Goal: Task Accomplishment & Management: Manage account settings

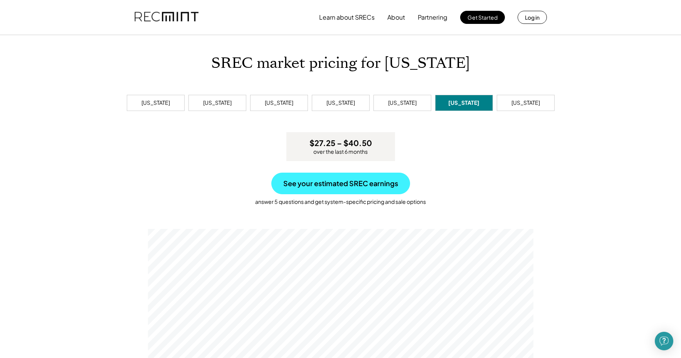
click at [349, 190] on button "See your estimated SREC earnings" at bounding box center [341, 184] width 139 height 22
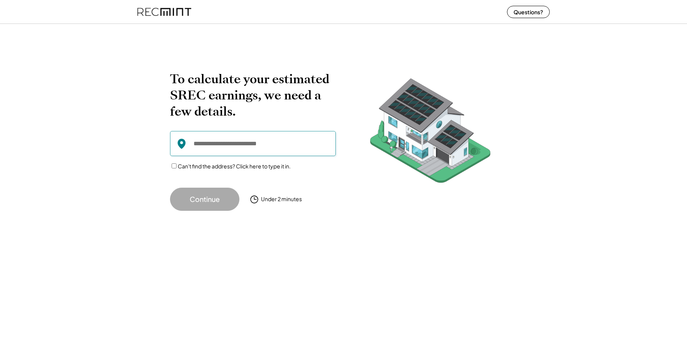
click at [226, 142] on input "input" at bounding box center [253, 143] width 166 height 25
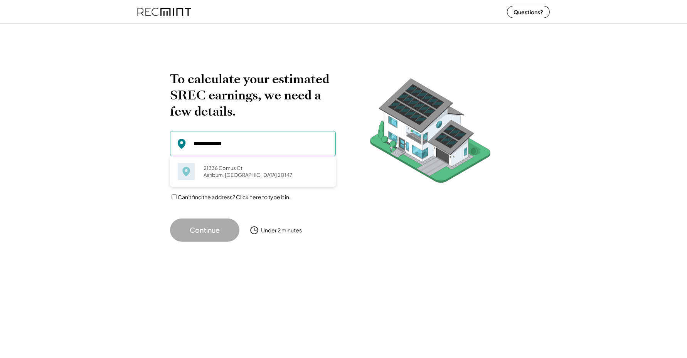
click at [224, 160] on div "21336 Comus Ct Ashburn, VA 20147 21336 Cold Spring Ln Diamond Bar, CA 91765 213…" at bounding box center [253, 171] width 166 height 31
click at [224, 170] on div "21336 Comus Ct Ashburn, VA 20147" at bounding box center [264, 172] width 130 height 18
type input "**********"
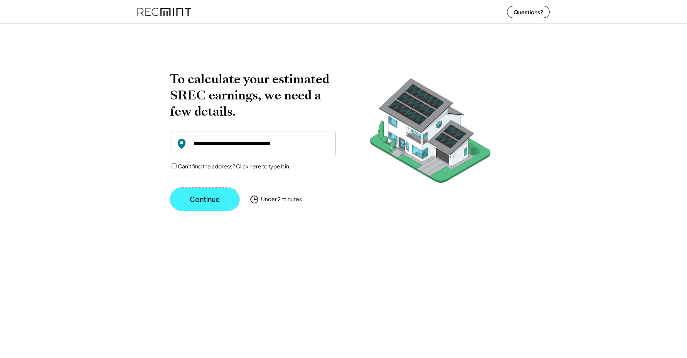
click at [215, 201] on button "Continue" at bounding box center [204, 199] width 69 height 23
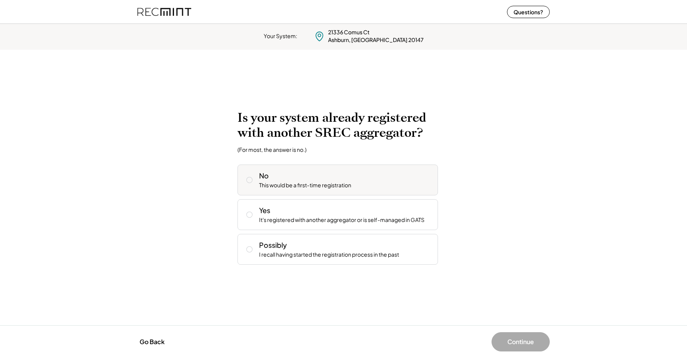
click at [253, 182] on icon at bounding box center [250, 180] width 8 height 8
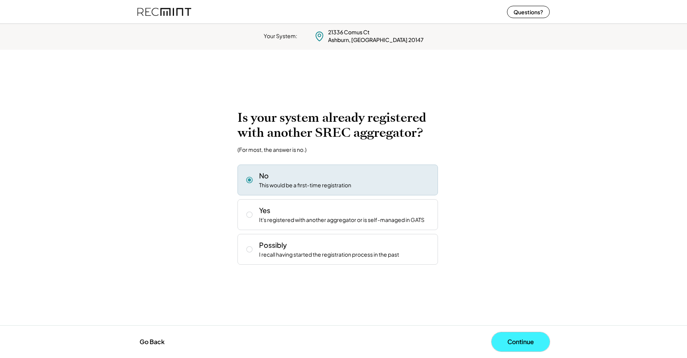
click at [512, 336] on button "Continue" at bounding box center [521, 341] width 58 height 19
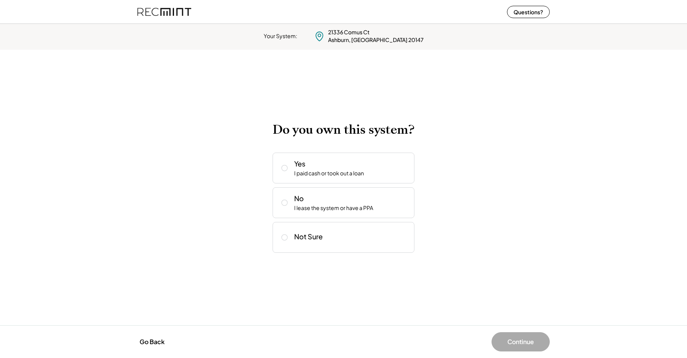
click at [181, 12] on img at bounding box center [164, 12] width 54 height 20
click at [163, 15] on img at bounding box center [164, 12] width 54 height 20
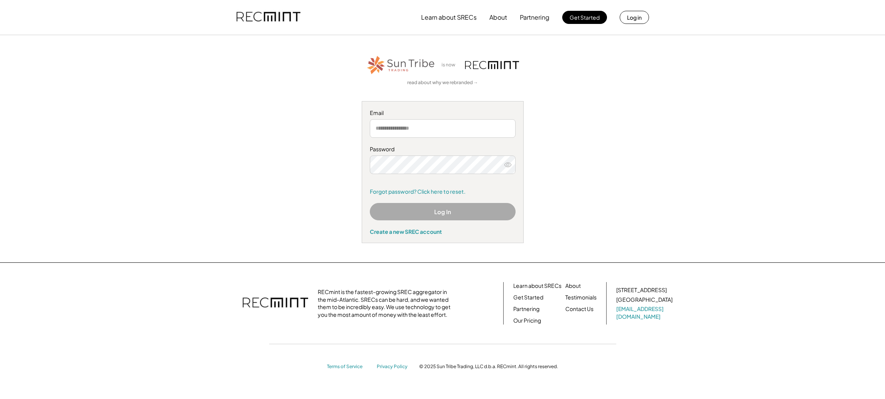
click at [460, 128] on input "email" at bounding box center [443, 128] width 146 height 19
type input "*******"
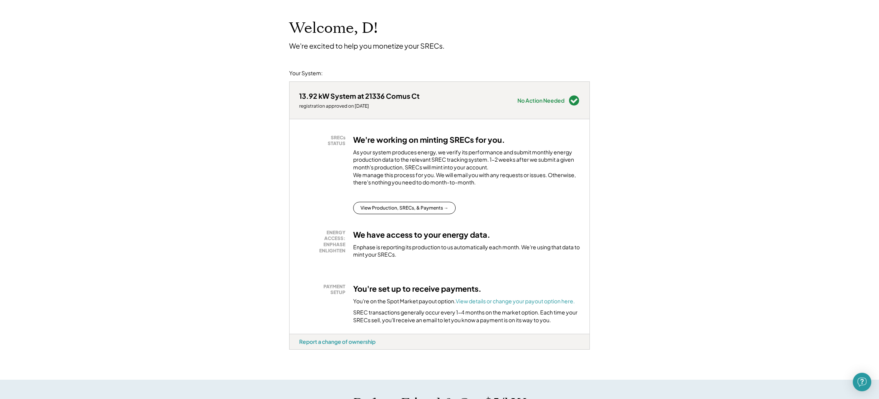
scroll to position [42, 0]
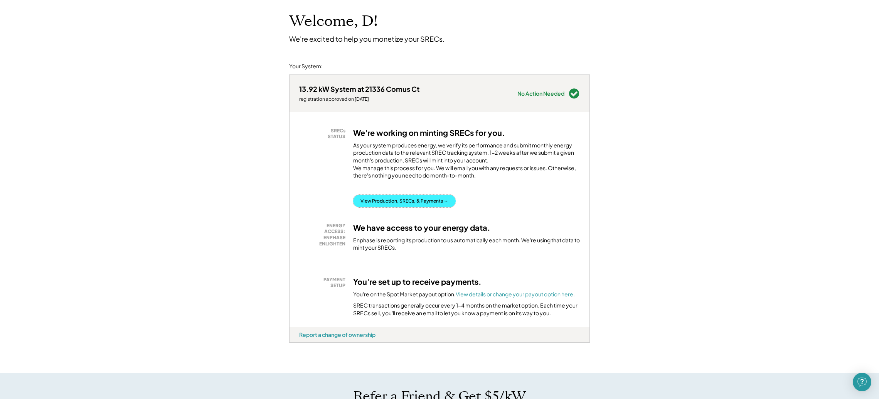
click at [415, 207] on button "View Production, SRECs, & Payments →" at bounding box center [404, 201] width 103 height 12
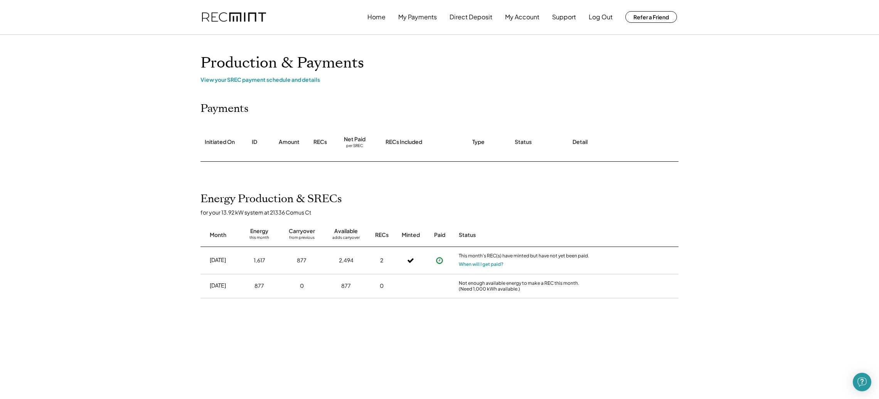
scroll to position [2, 0]
click at [442, 260] on use at bounding box center [439, 259] width 7 height 7
click at [520, 18] on button "My Account" at bounding box center [522, 15] width 34 height 15
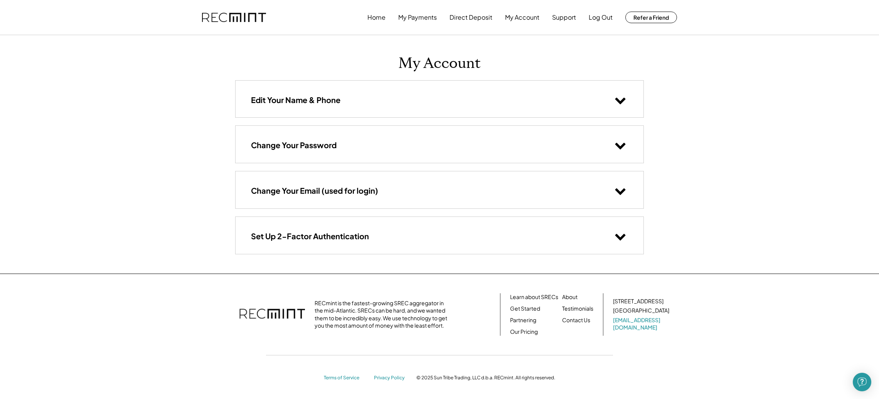
click at [582, 95] on div "Edit Your Name & Phone" at bounding box center [440, 99] width 408 height 37
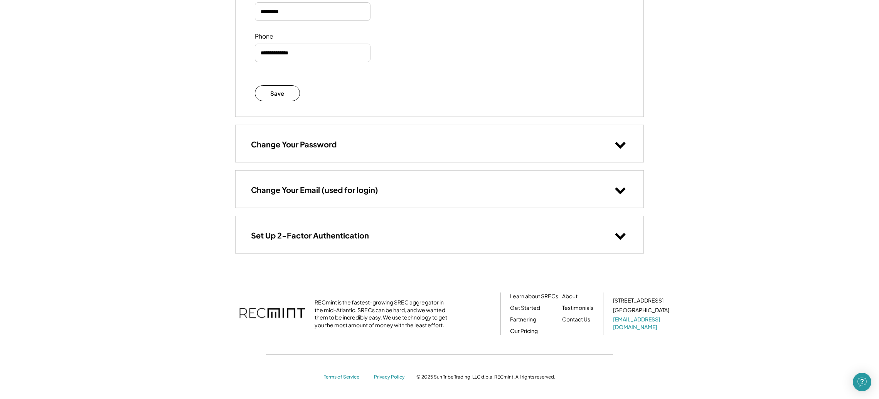
scroll to position [184, 0]
click at [293, 192] on h3 "Change Your Email (used for login)" at bounding box center [314, 189] width 127 height 10
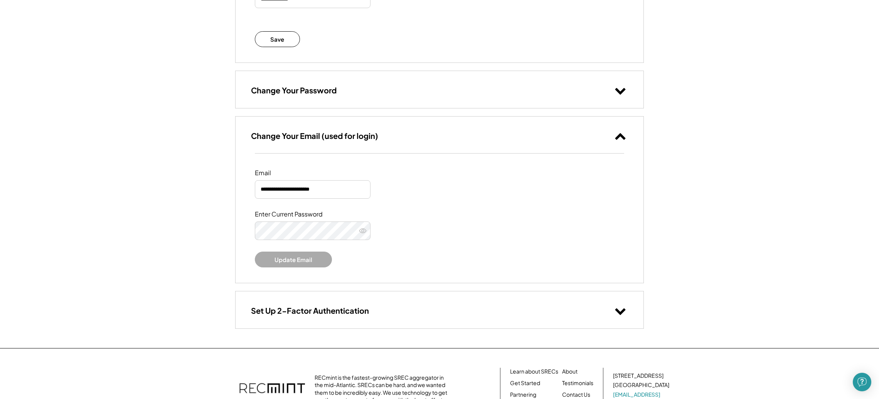
scroll to position [286, 0]
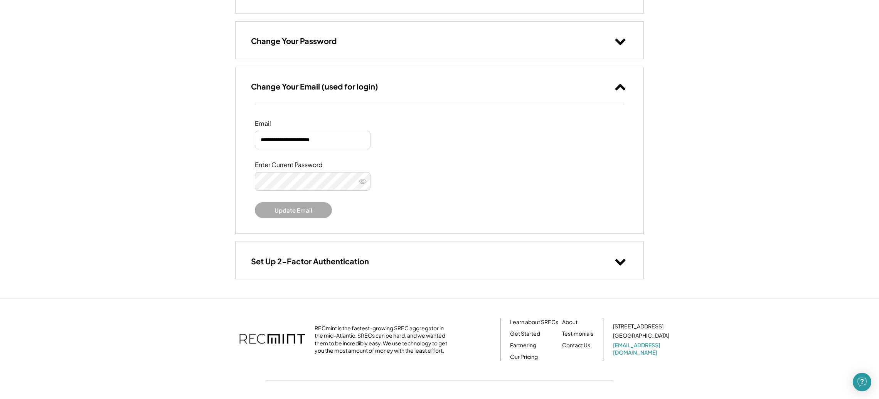
click at [289, 263] on h3 "Set Up 2-Factor Authentication" at bounding box center [310, 261] width 118 height 10
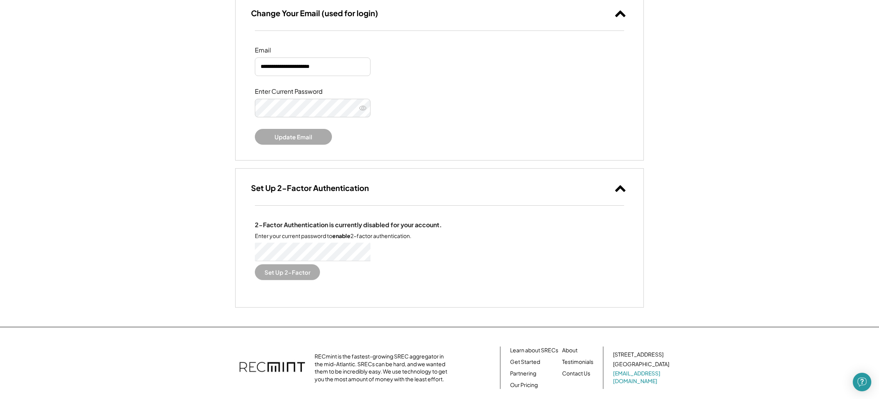
scroll to position [390, 0]
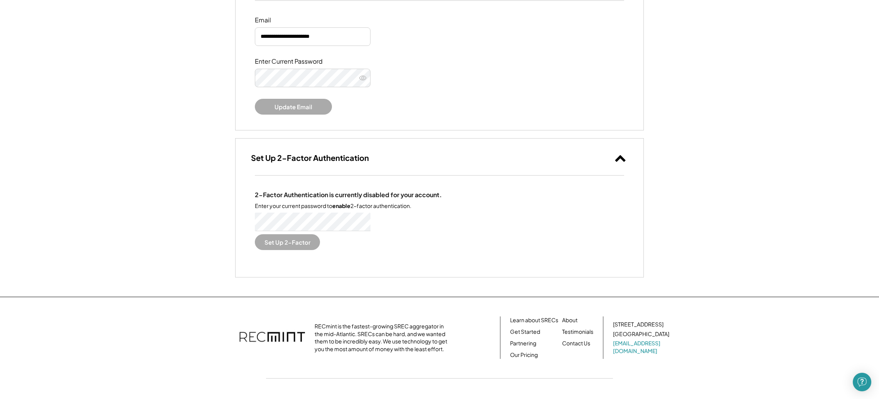
click at [273, 245] on button "Set Up 2-Factor" at bounding box center [287, 242] width 65 height 16
click at [306, 241] on button "Set Up 2-Factor" at bounding box center [287, 242] width 65 height 16
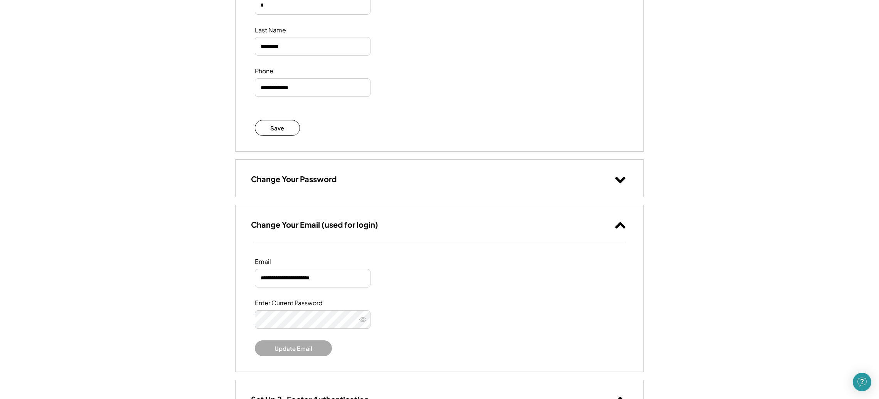
scroll to position [148, 0]
click at [308, 344] on button "Update Email" at bounding box center [293, 348] width 77 height 16
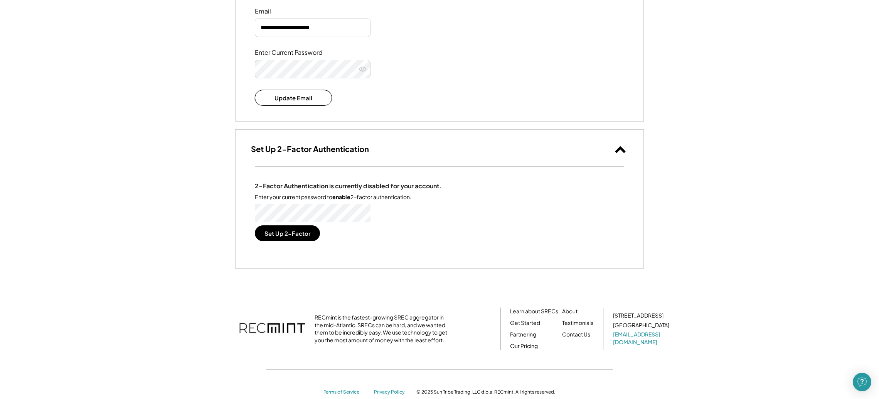
scroll to position [397, 0]
click at [366, 69] on icon at bounding box center [363, 71] width 8 height 8
click at [243, 66] on div "**********" at bounding box center [440, 57] width 408 height 129
click at [292, 233] on button "Set Up 2-Factor" at bounding box center [287, 235] width 65 height 16
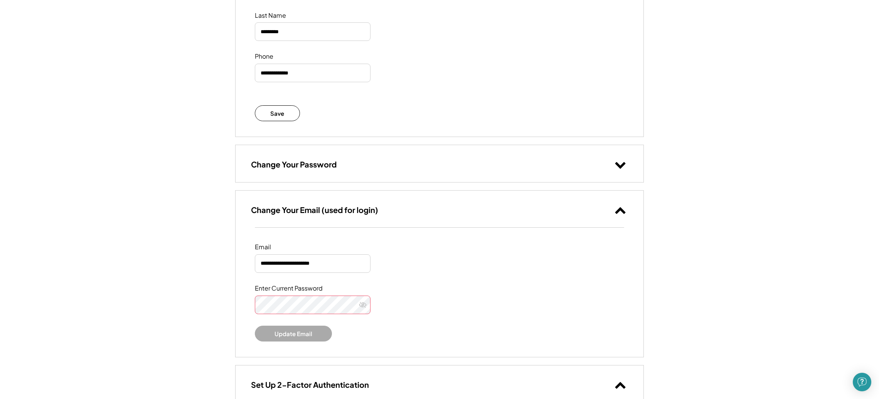
scroll to position [0, 0]
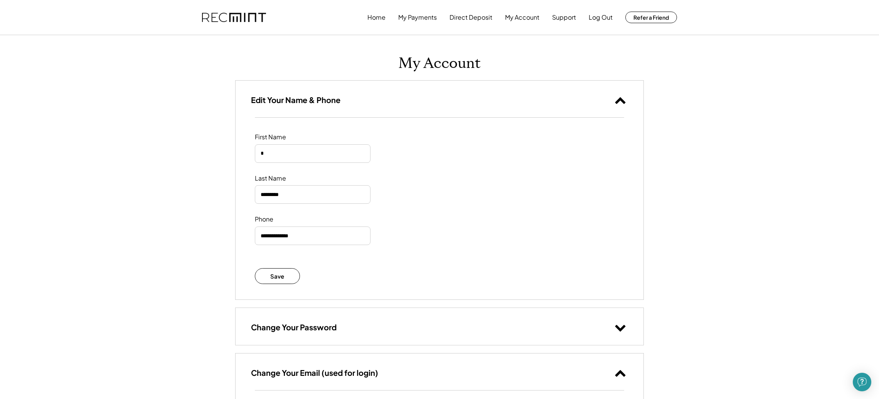
click at [540, 19] on div "Home My Payments Direct Deposit My Account Support Log Out Refer a Friend" at bounding box center [523, 17] width 310 height 15
click at [538, 19] on button "My Account" at bounding box center [522, 17] width 34 height 15
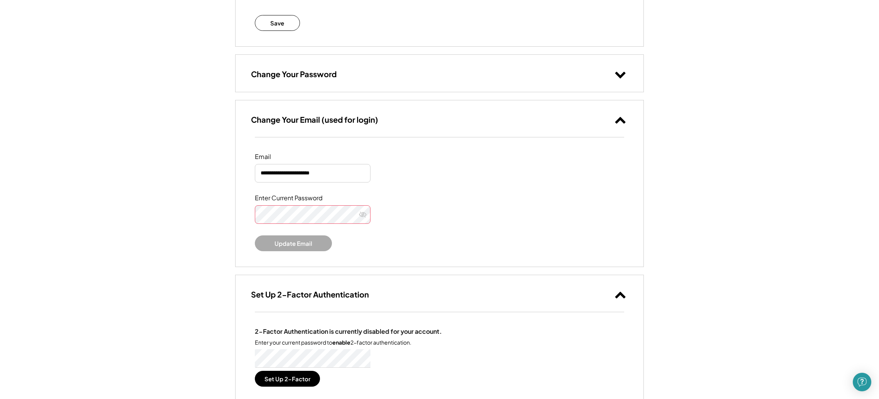
scroll to position [322, 0]
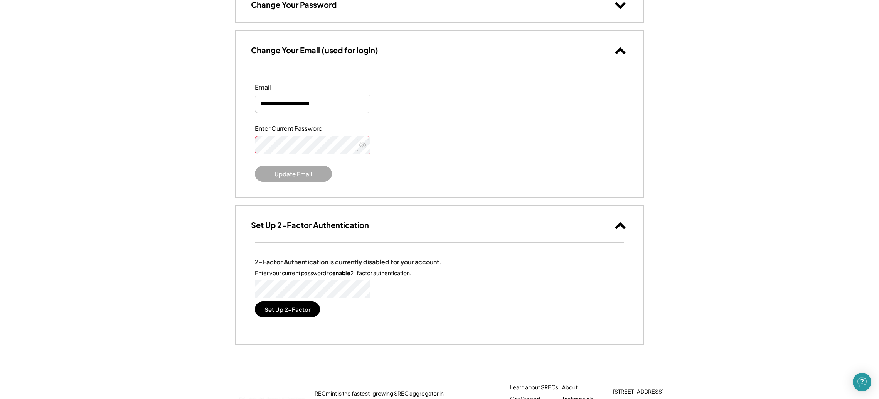
click at [361, 146] on icon at bounding box center [363, 145] width 8 height 8
click at [295, 310] on button "Set Up 2-Factor" at bounding box center [287, 309] width 65 height 16
click at [233, 139] on div "**********" at bounding box center [440, 38] width 424 height 651
click at [305, 309] on button "Set Up 2-Factor" at bounding box center [287, 309] width 65 height 16
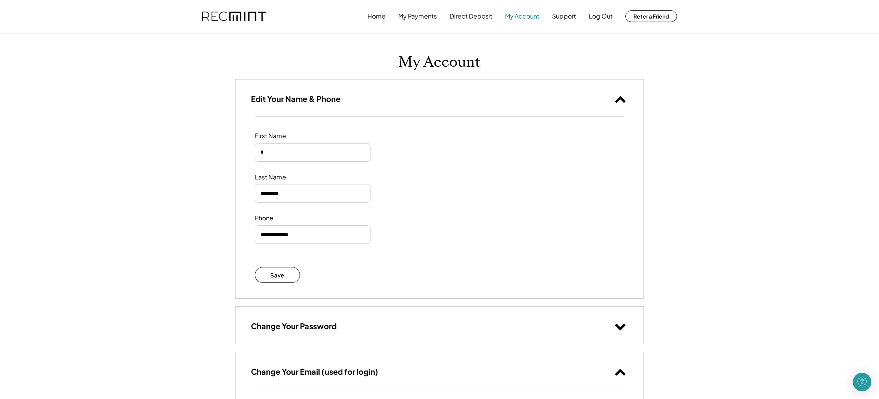
scroll to position [2, 0]
click at [521, 18] on button "My Account" at bounding box center [522, 15] width 34 height 15
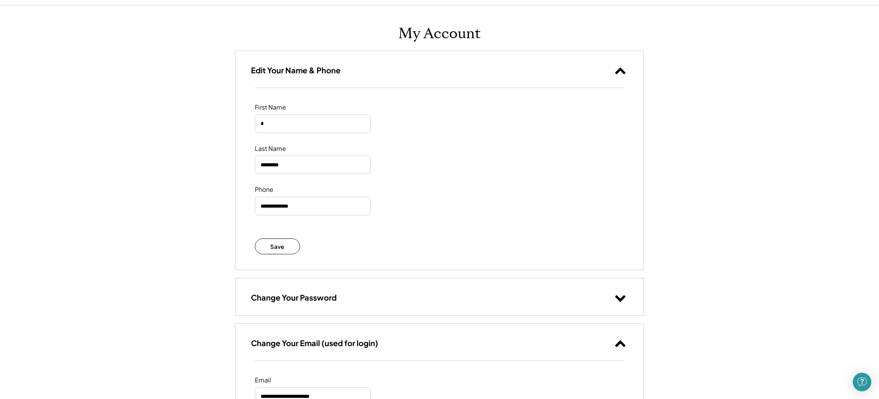
scroll to position [90, 0]
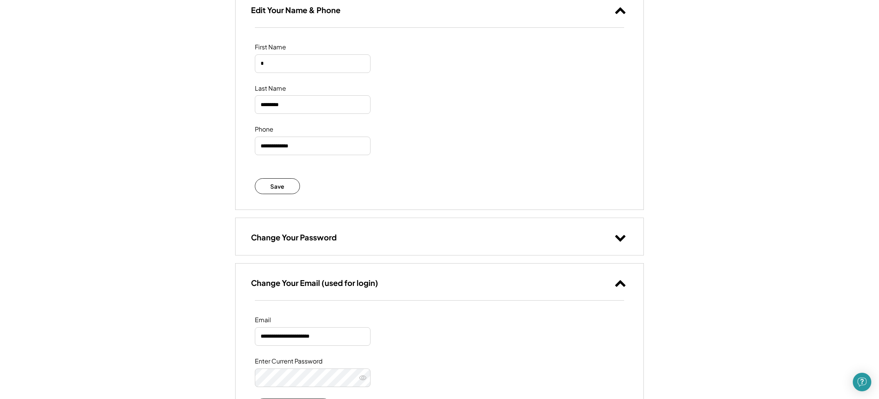
click at [466, 243] on div "Change Your Password" at bounding box center [440, 236] width 408 height 37
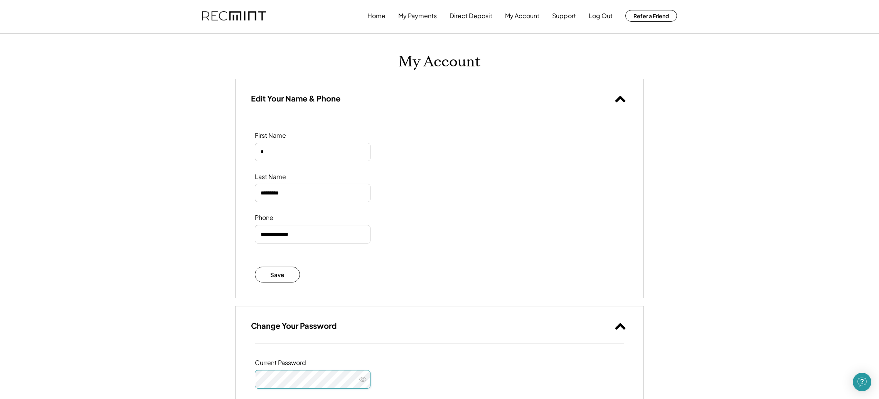
scroll to position [0, 0]
click at [407, 17] on button "My Payments" at bounding box center [417, 17] width 39 height 15
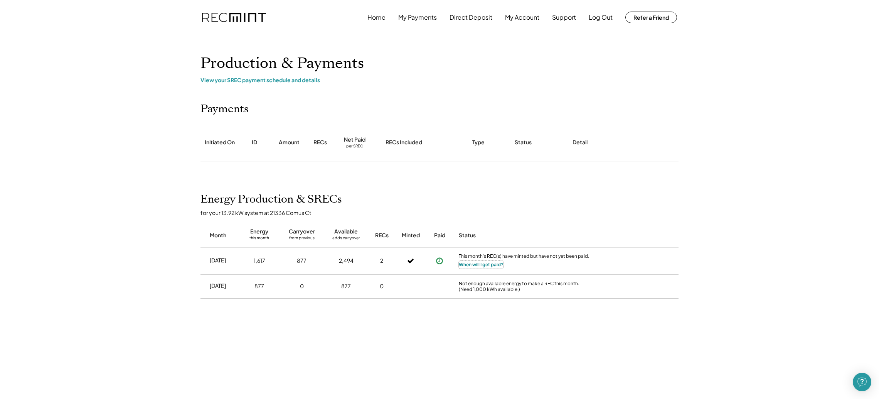
click at [472, 264] on button "When will I get paid?" at bounding box center [481, 265] width 45 height 8
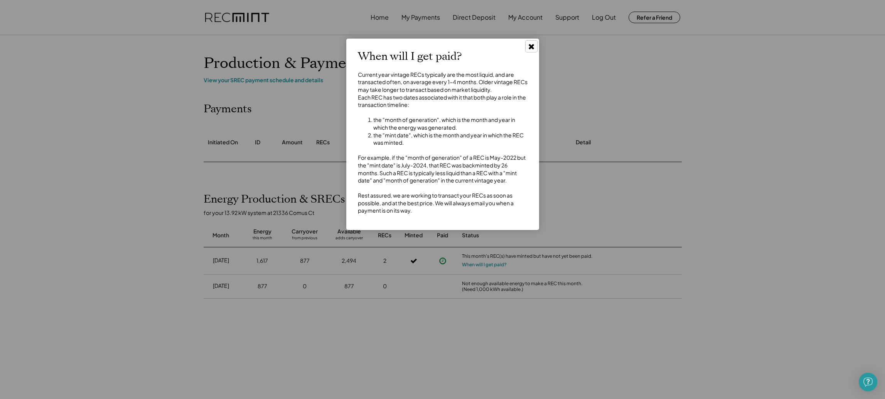
click at [531, 47] on use at bounding box center [531, 46] width 5 height 5
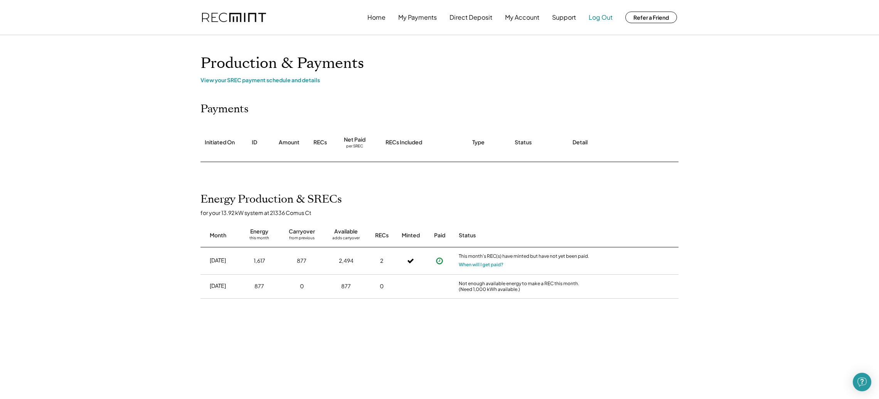
click at [597, 20] on button "Log Out" at bounding box center [601, 17] width 24 height 15
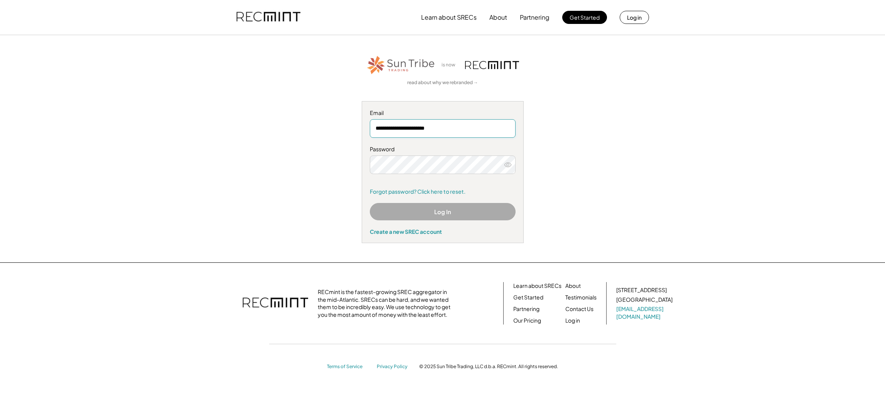
drag, startPoint x: 459, startPoint y: 129, endPoint x: 340, endPoint y: 130, distance: 118.4
click at [340, 130] on div "**********" at bounding box center [442, 148] width 475 height 189
click at [404, 208] on button "Log In" at bounding box center [443, 211] width 146 height 17
click at [400, 194] on link "Forgot password? Click here to reset." at bounding box center [443, 192] width 146 height 8
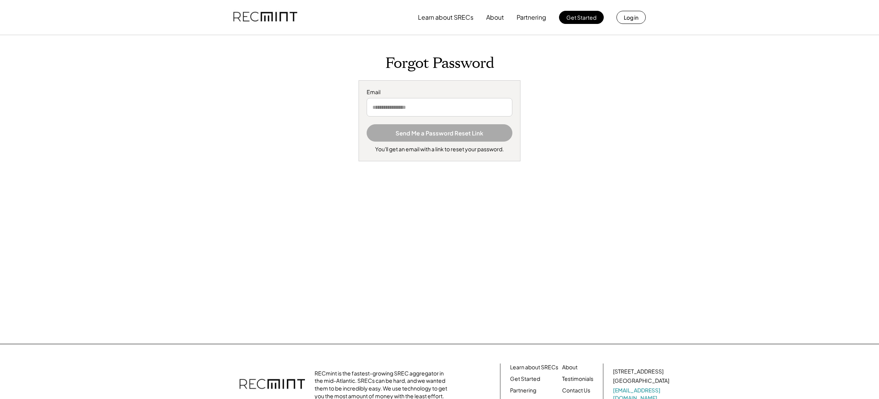
click at [403, 106] on input "email" at bounding box center [440, 107] width 146 height 19
paste input "**********"
type input "**********"
click at [430, 134] on button "Send Me a Password Reset Link" at bounding box center [440, 132] width 146 height 17
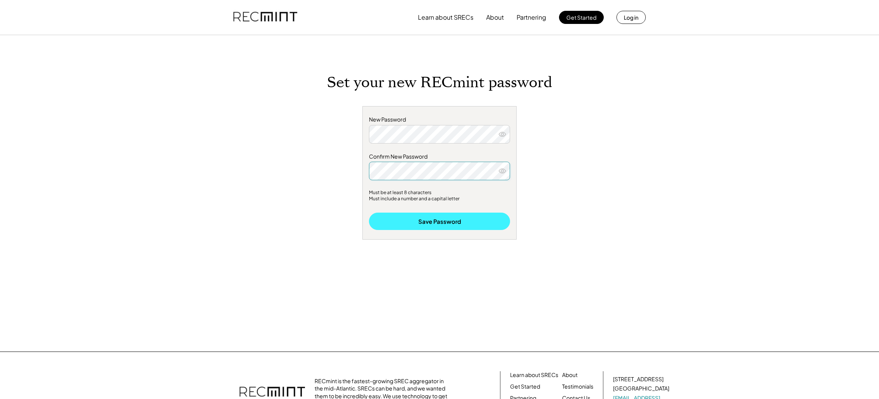
click at [465, 217] on button "Save Password" at bounding box center [439, 221] width 141 height 17
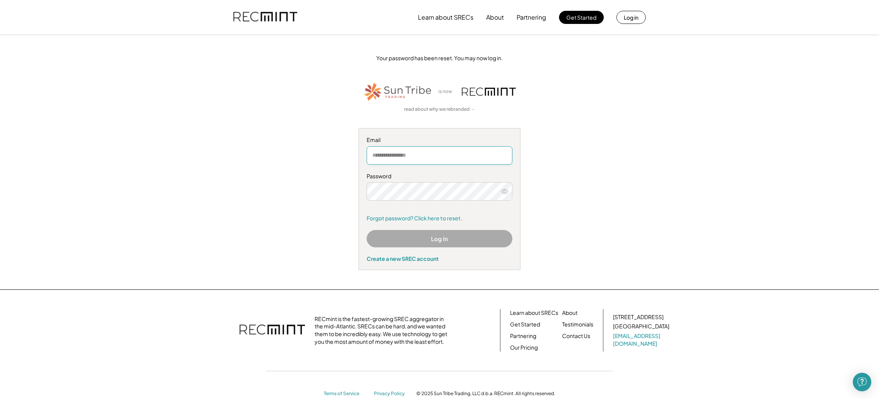
click at [414, 151] on input "email" at bounding box center [440, 155] width 146 height 19
paste input "**********"
type input "**********"
